Goal: Check status: Check status

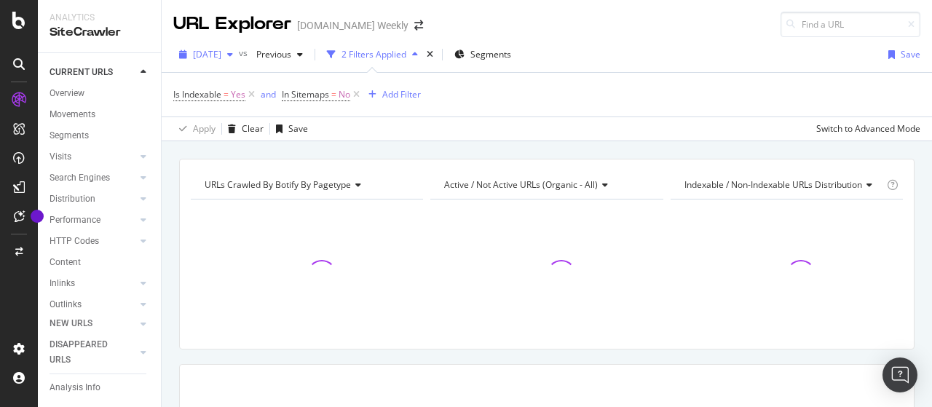
click at [221, 59] on span "[DATE]" at bounding box center [207, 54] width 28 height 12
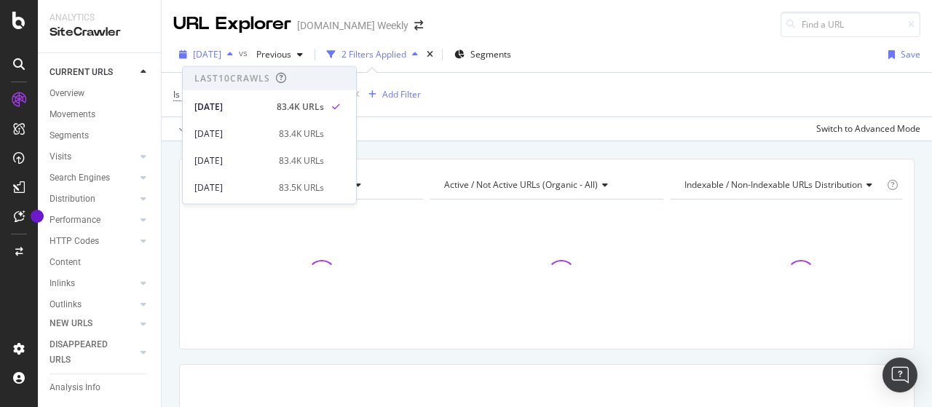
click at [221, 53] on span "[DATE]" at bounding box center [207, 54] width 28 height 12
